Goal: Transaction & Acquisition: Purchase product/service

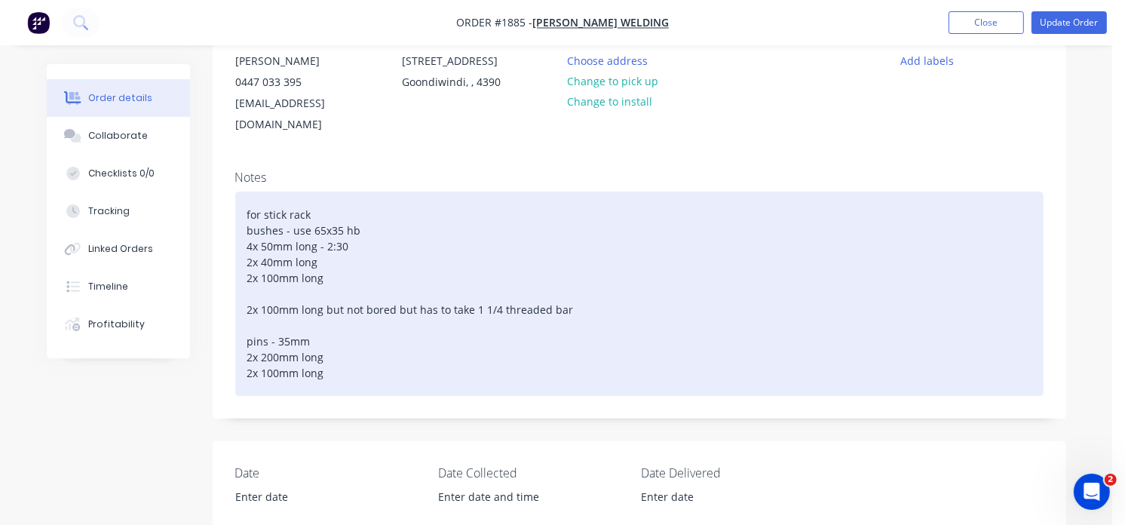
click at [342, 244] on div "for stick rack bushes - use 65x35 hb 4x 50mm long - 2:30 2x 40mm long 2x 100mm …" at bounding box center [639, 294] width 808 height 204
click at [332, 258] on div "for stick rack bushes - use 65x35 hb 4x 50mm long - 2:30 2x 40mm long - 2:15 2x…" at bounding box center [639, 294] width 808 height 204
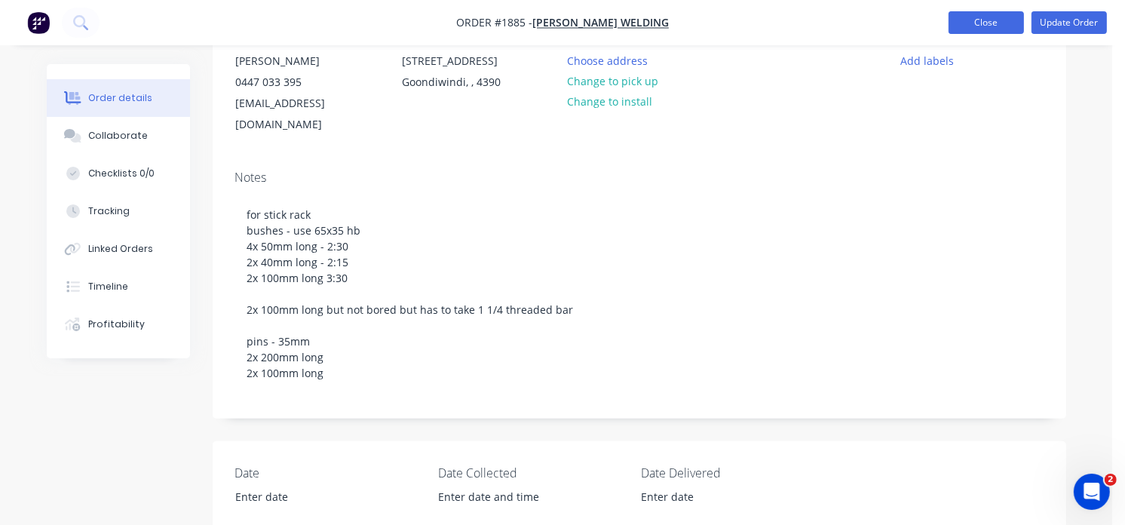
click at [998, 21] on button "Close" at bounding box center [986, 22] width 75 height 23
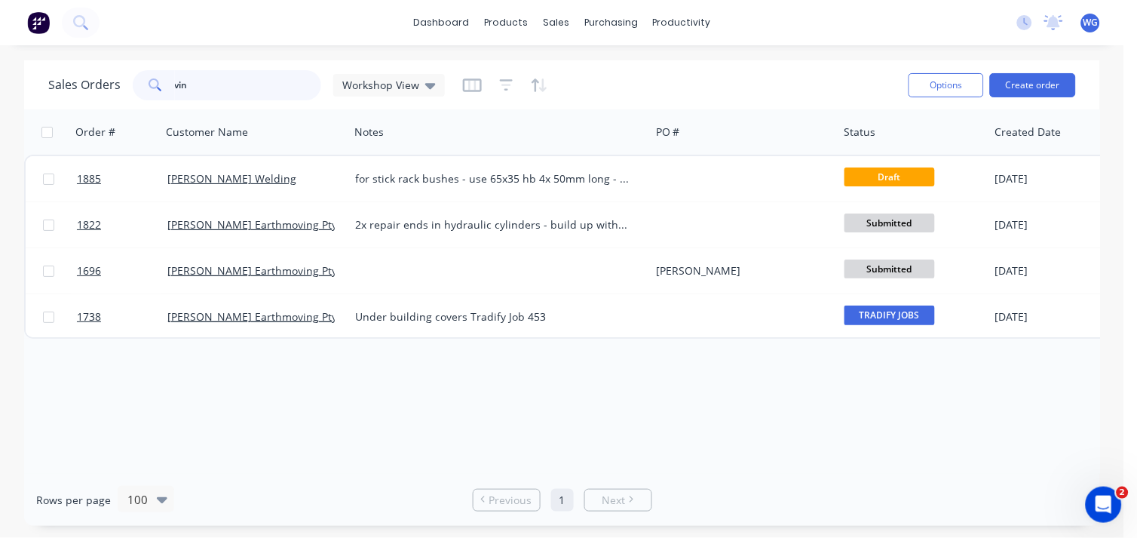
drag, startPoint x: 193, startPoint y: 91, endPoint x: 90, endPoint y: 103, distance: 103.3
click at [90, 103] on div "Sales Orders vin Workshop View Options Create order" at bounding box center [562, 84] width 1076 height 49
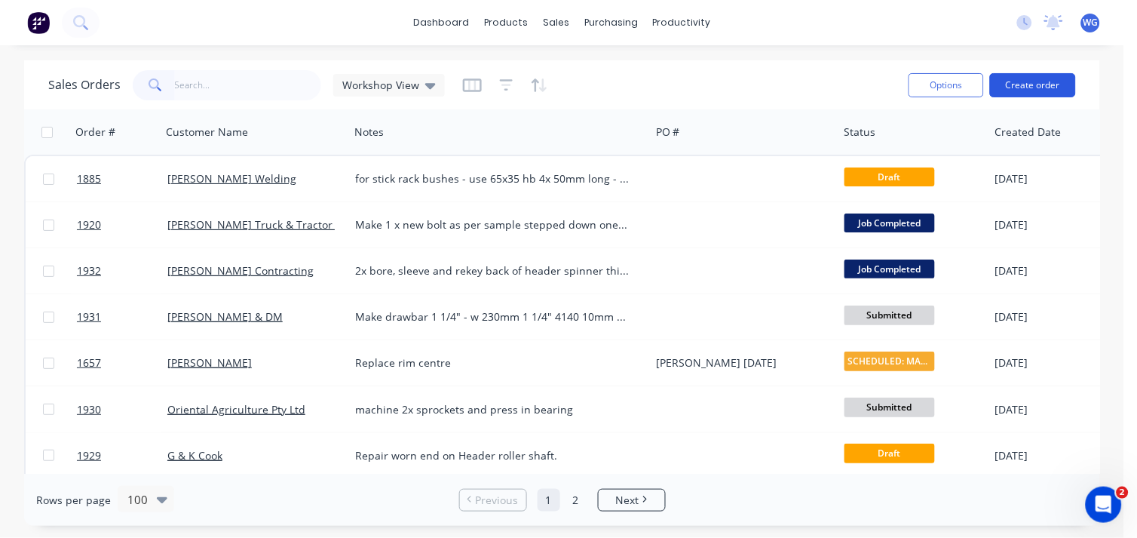
click at [1016, 78] on button "Create order" at bounding box center [1033, 85] width 86 height 24
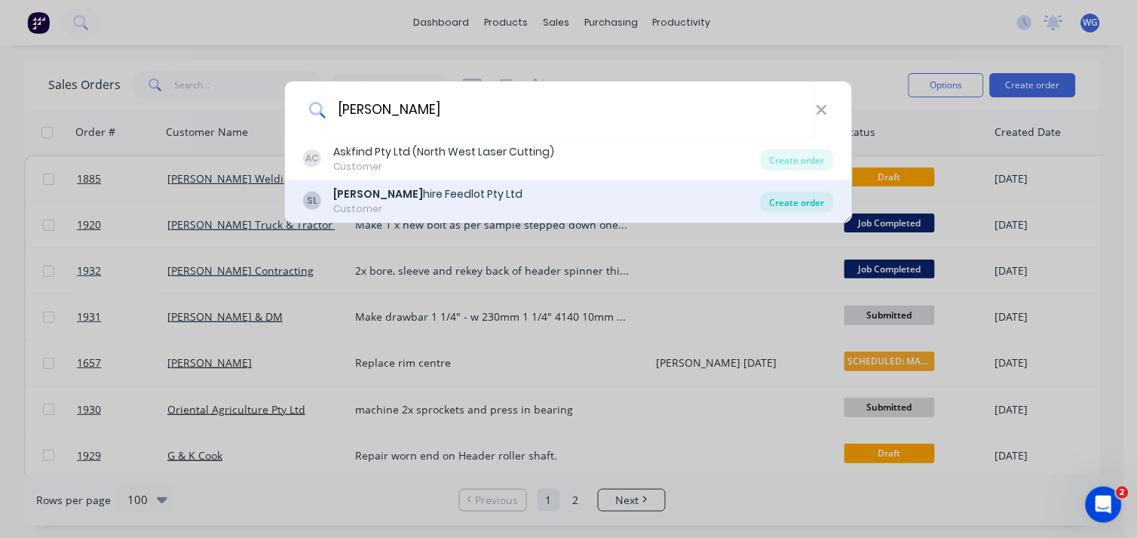
type input "[PERSON_NAME]"
click at [796, 202] on div "Create order" at bounding box center [797, 202] width 73 height 21
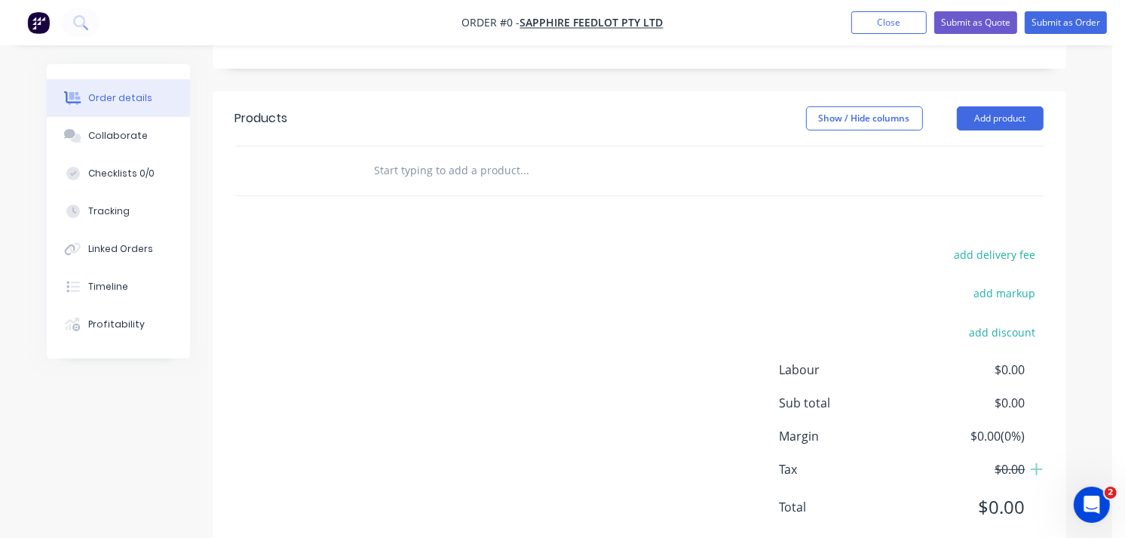
scroll to position [487, 0]
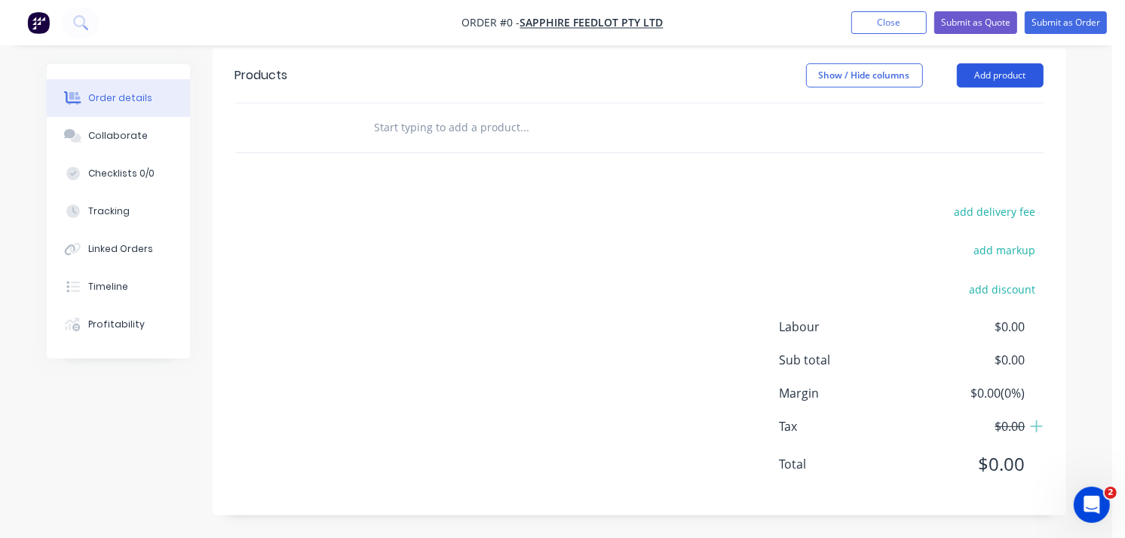
click at [988, 78] on button "Add product" at bounding box center [1000, 75] width 87 height 24
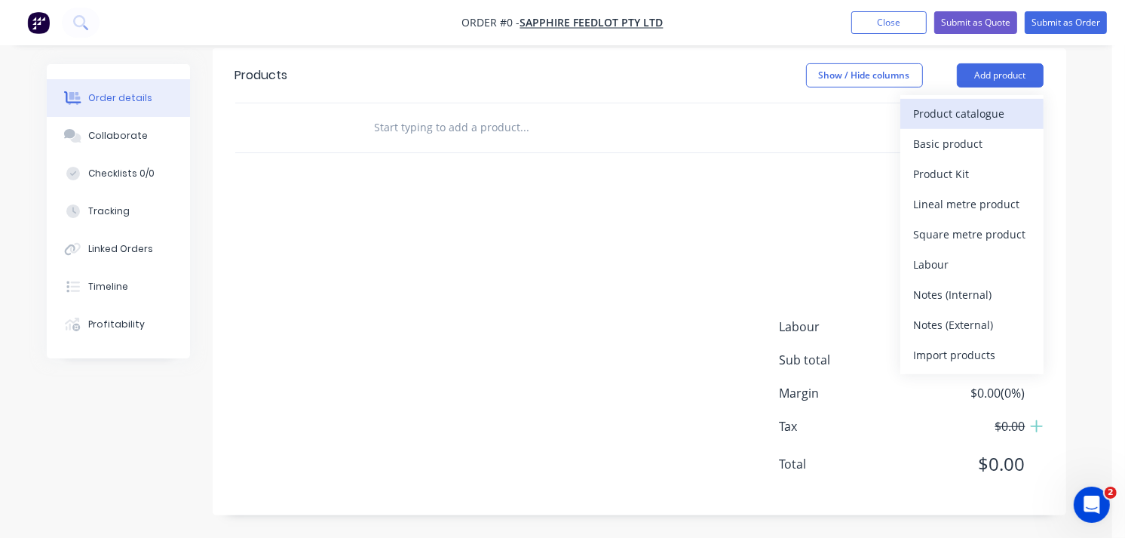
click at [951, 109] on div "Product catalogue" at bounding box center [972, 114] width 116 height 22
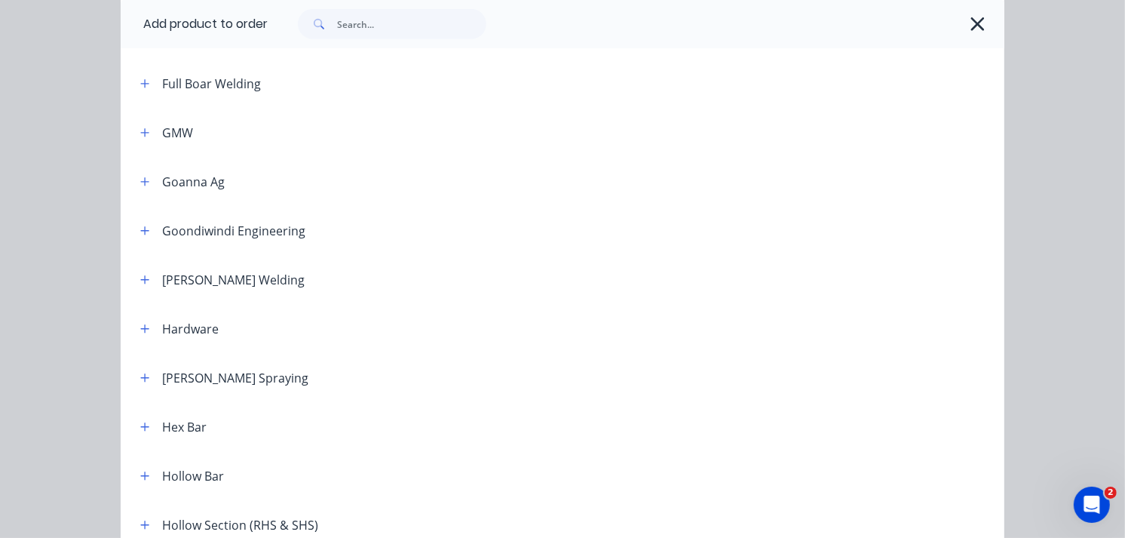
scroll to position [891, 0]
click at [182, 480] on div "Hollow Bar" at bounding box center [193, 475] width 62 height 18
click at [145, 477] on button "button" at bounding box center [145, 474] width 19 height 19
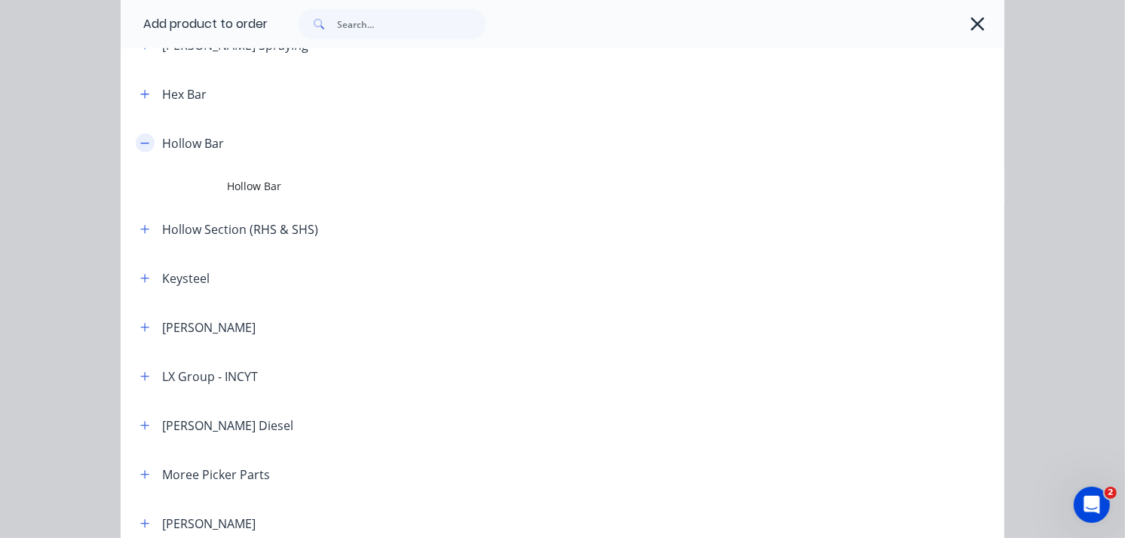
scroll to position [1224, 0]
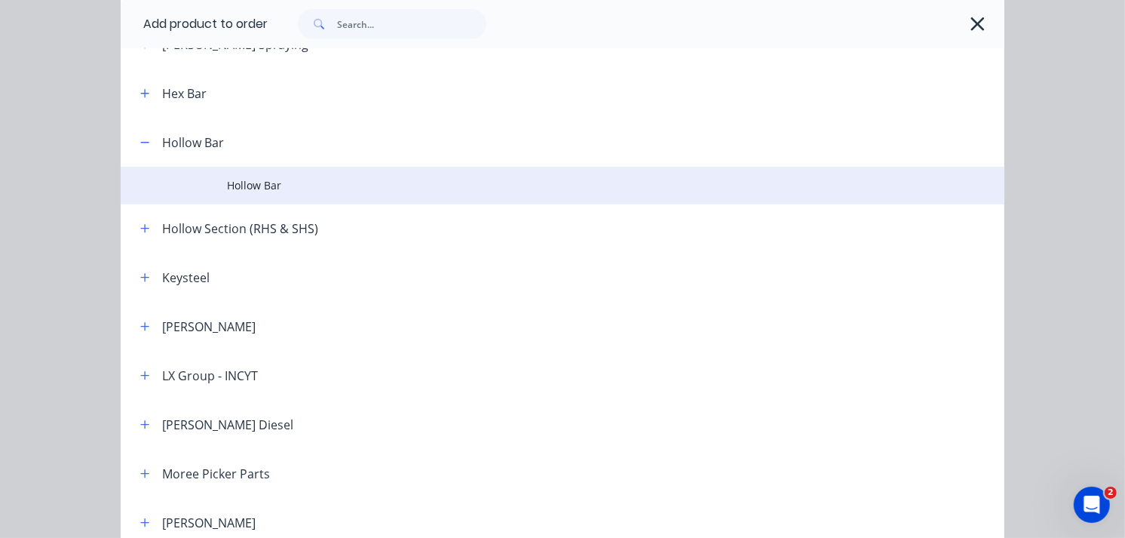
click at [246, 186] on span "Hollow Bar" at bounding box center [538, 185] width 622 height 16
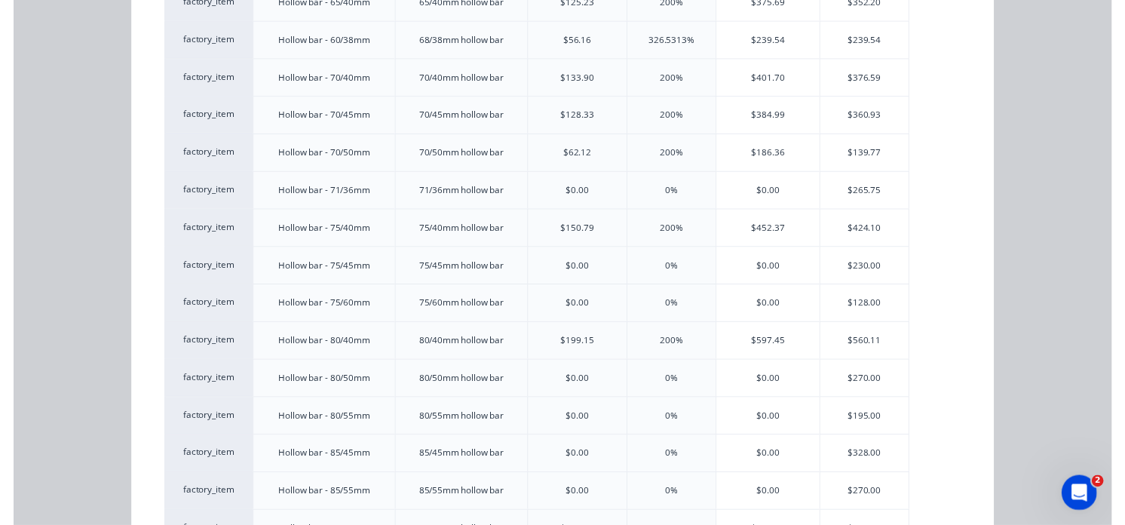
scroll to position [2632, 0]
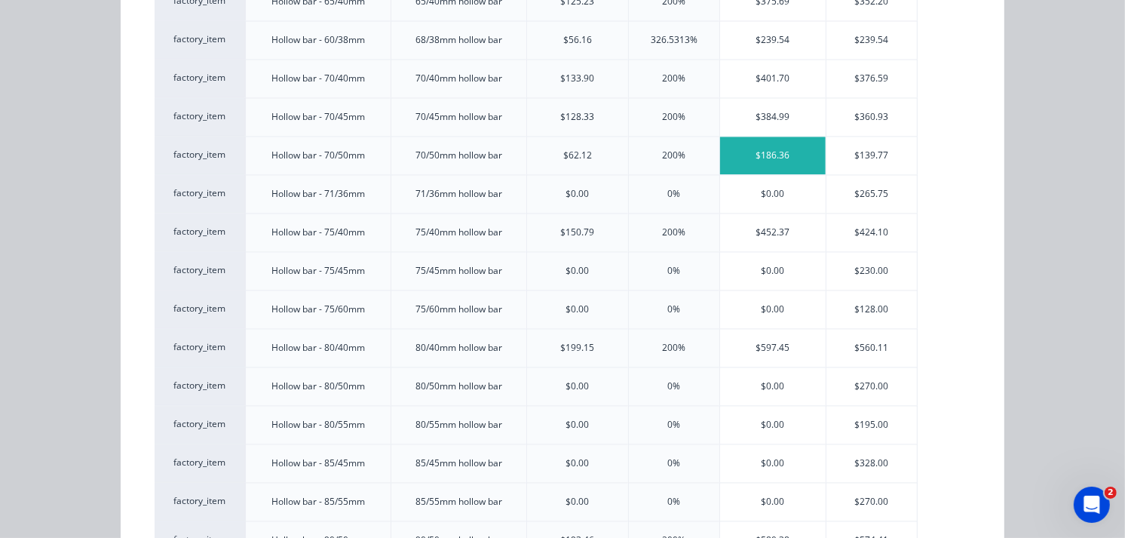
click at [786, 157] on div "$186.36" at bounding box center [773, 155] width 106 height 38
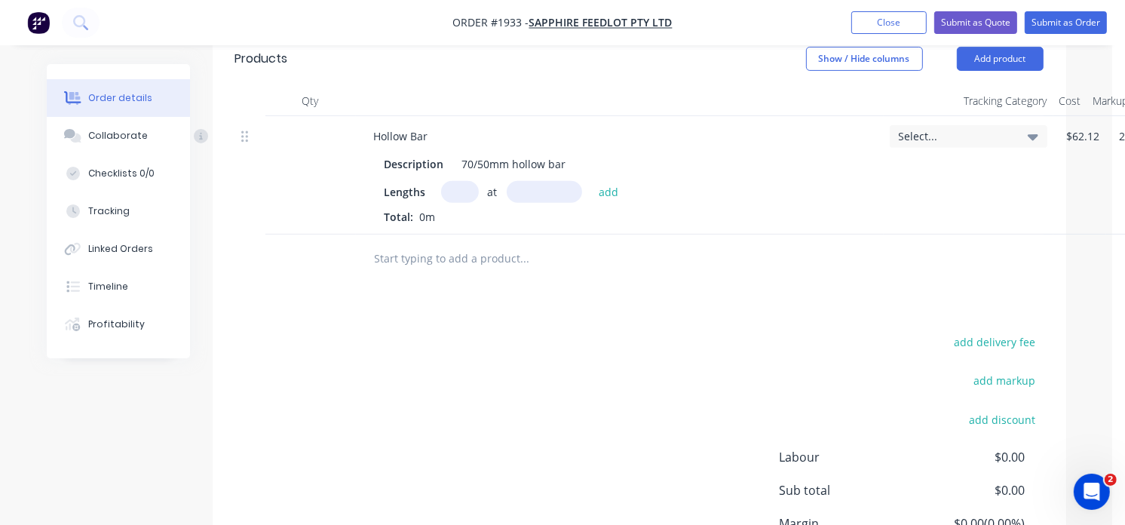
click at [460, 203] on input "text" at bounding box center [460, 192] width 38 height 22
type input "1"
click at [523, 203] on input "text" at bounding box center [544, 192] width 75 height 22
type input "700mm"
click at [622, 201] on button "add" at bounding box center [608, 191] width 35 height 20
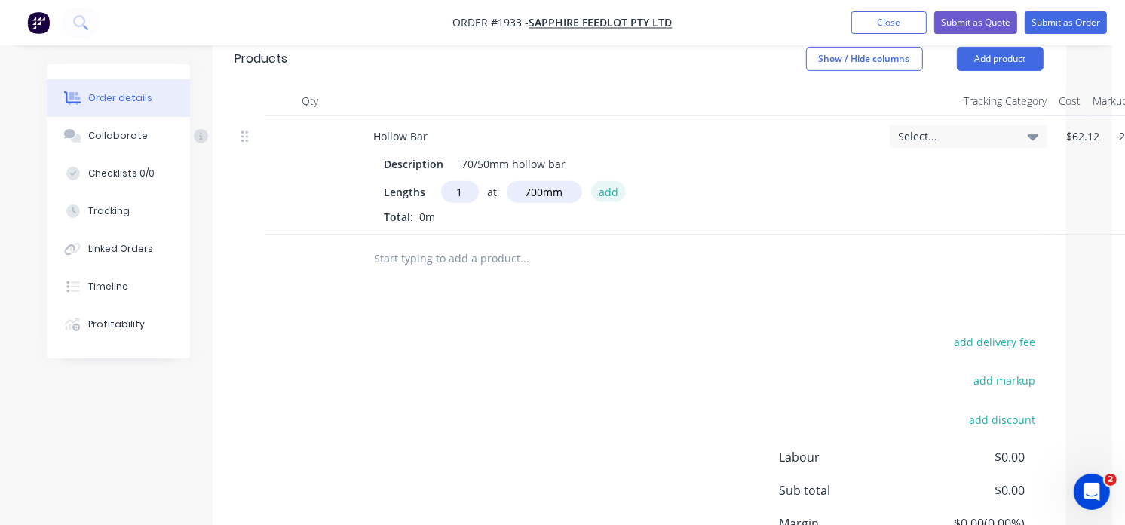
type input "$130.45"
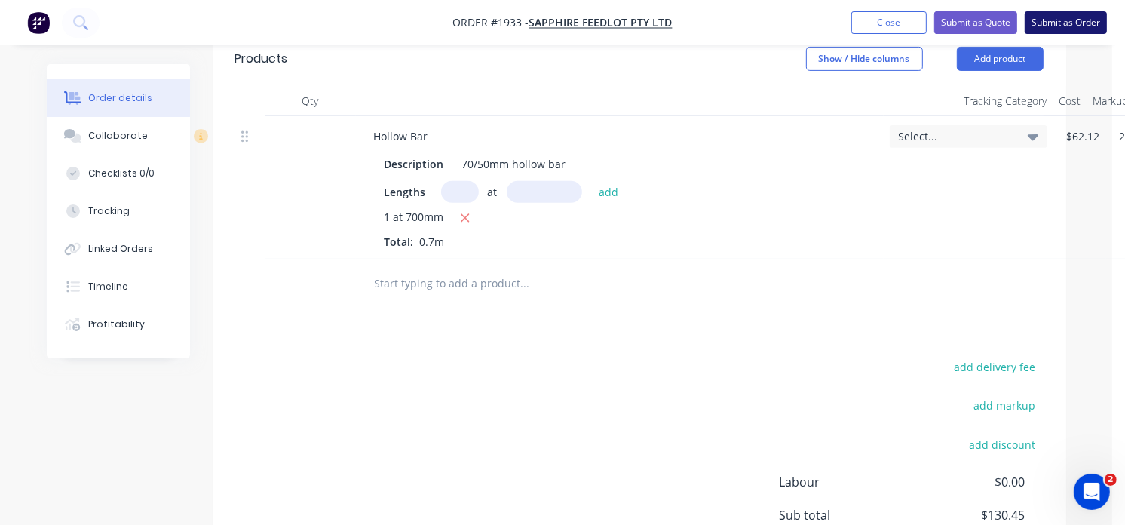
click at [1053, 26] on button "Submit as Order" at bounding box center [1066, 22] width 82 height 23
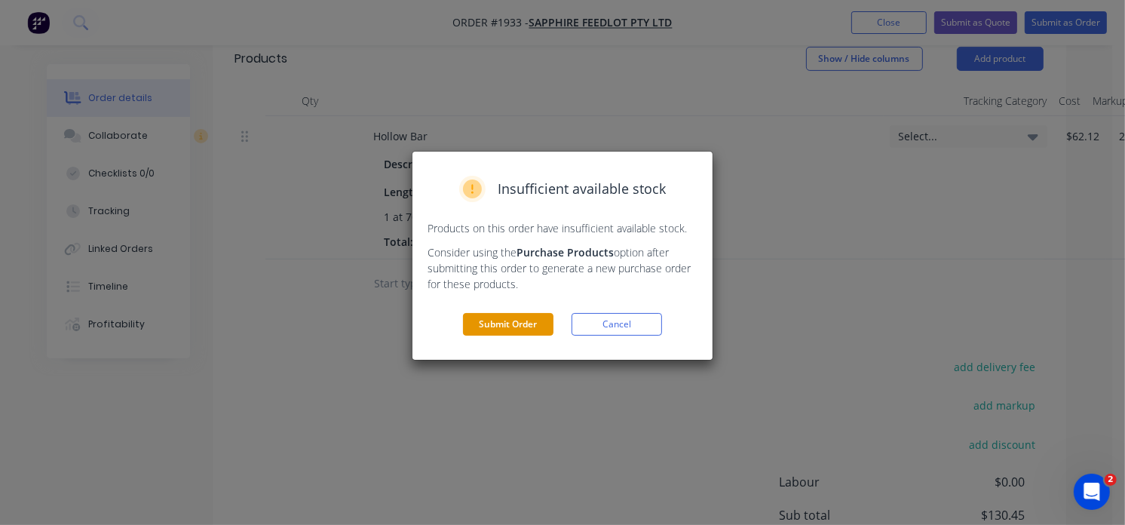
click at [498, 325] on button "Submit Order" at bounding box center [508, 324] width 90 height 23
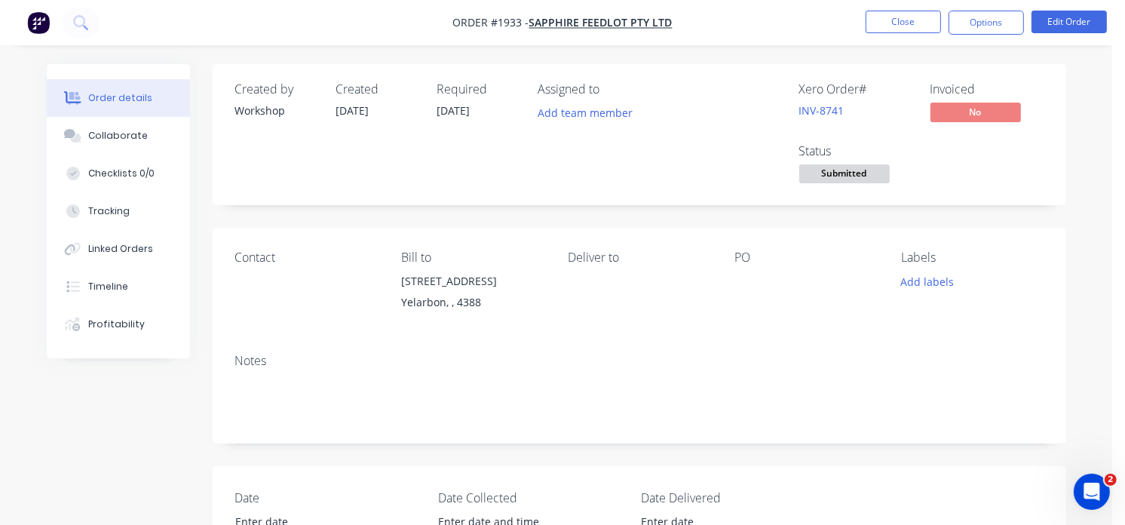
click at [854, 66] on div "Created by Workshop Created [DATE] Required [DATE] Assigned to Add team member …" at bounding box center [640, 134] width 854 height 141
click at [924, 19] on button "Close" at bounding box center [903, 22] width 75 height 23
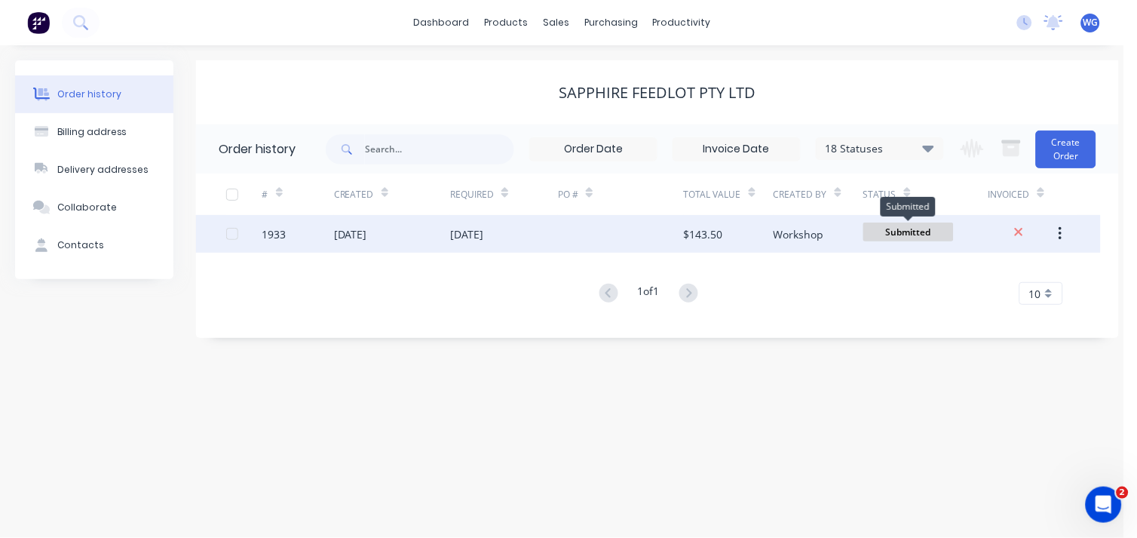
click at [909, 231] on span "Submitted" at bounding box center [908, 231] width 90 height 19
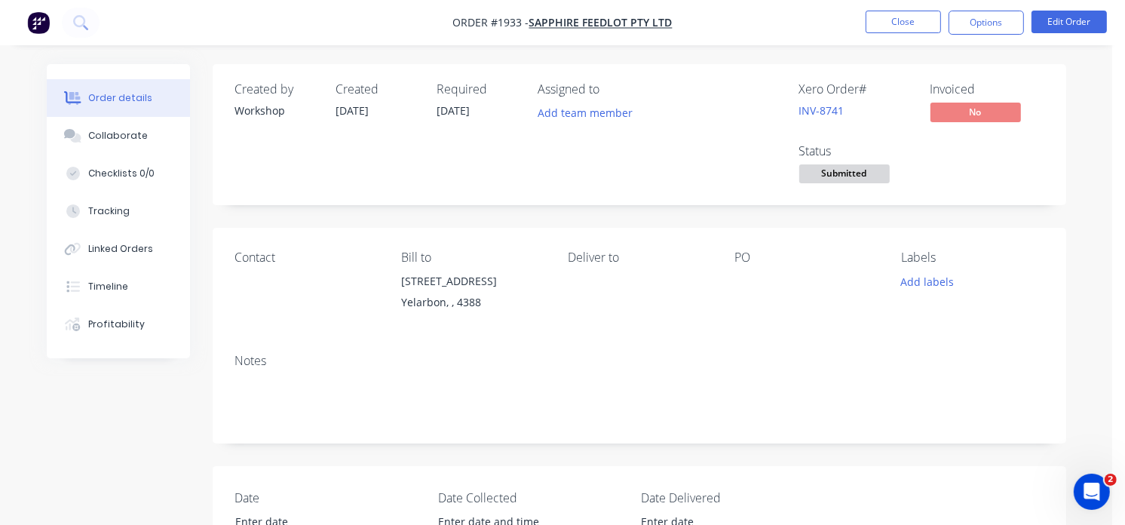
click at [841, 181] on span "Submitted" at bounding box center [844, 173] width 90 height 19
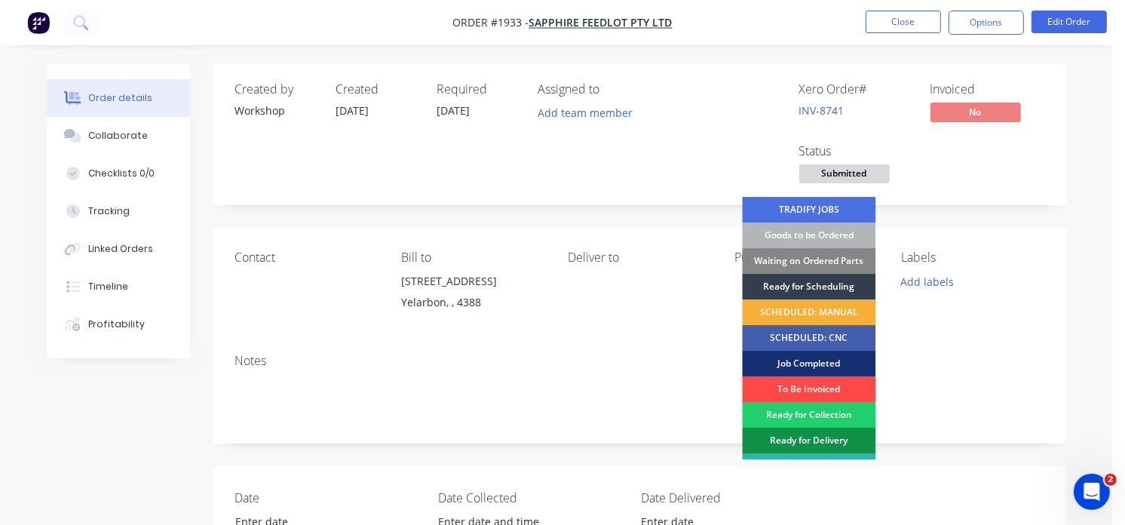
click at [795, 385] on div "To Be Invoiced" at bounding box center [808, 389] width 133 height 26
